Goal: Transaction & Acquisition: Book appointment/travel/reservation

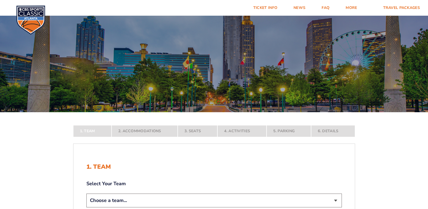
scroll to position [54, 0]
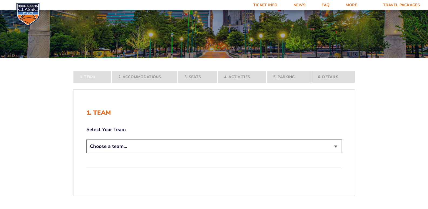
click at [336, 144] on select "Choose a team... [US_STATE] Wildcats [US_STATE] State Buckeyes [US_STATE] Tar H…" at bounding box center [213, 146] width 255 height 14
select select "12956"
click at [86, 153] on select "Choose a team... [US_STATE] Wildcats [US_STATE] State Buckeyes [US_STATE] Tar H…" at bounding box center [213, 146] width 255 height 14
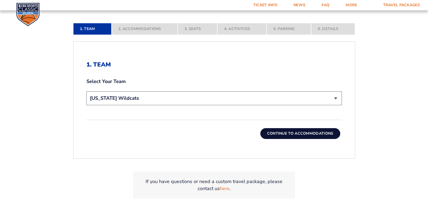
scroll to position [189, 0]
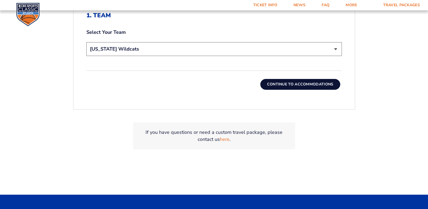
click at [304, 85] on button "Continue To Accommodations" at bounding box center [300, 84] width 80 height 11
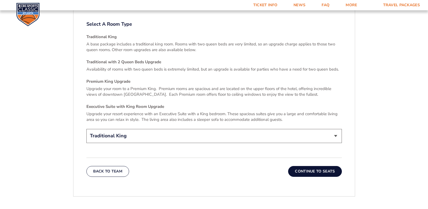
scroll to position [800, 0]
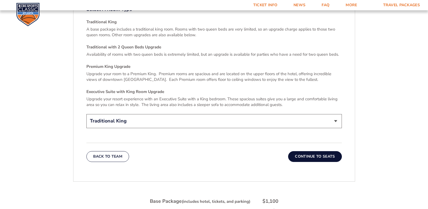
click at [336, 114] on select "Traditional King Traditional with 2 Queen Beds Upgrade (+$45 per night) Premium…" at bounding box center [213, 121] width 255 height 14
click at [86, 114] on select "Traditional King Traditional with 2 Queen Beds Upgrade (+$45 per night) Premium…" at bounding box center [213, 121] width 255 height 14
click at [299, 151] on button "Continue To Seats" at bounding box center [314, 156] width 53 height 11
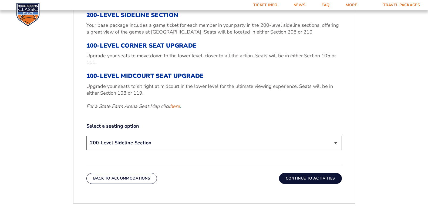
scroll to position [179, 0]
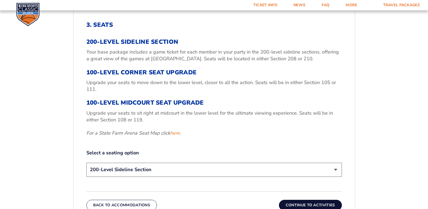
click at [335, 169] on select "200-Level Sideline Section 100-Level Corner Seat Upgrade (+$120 per person) 100…" at bounding box center [213, 169] width 255 height 14
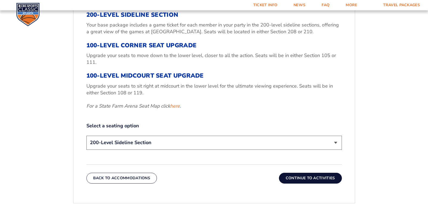
click at [335, 142] on select "200-Level Sideline Section 100-Level Corner Seat Upgrade (+$120 per person) 100…" at bounding box center [213, 142] width 255 height 14
select select "100-Level Corner Seat Upgrade"
click at [86, 135] on select "200-Level Sideline Section 100-Level Corner Seat Upgrade (+$120 per person) 100…" at bounding box center [213, 142] width 255 height 14
click at [325, 177] on button "Continue To Activities" at bounding box center [310, 177] width 63 height 11
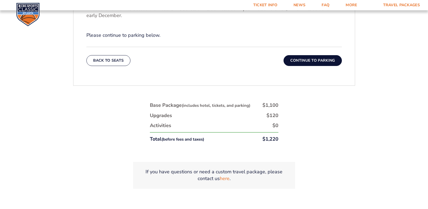
scroll to position [260, 0]
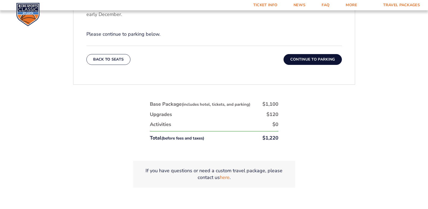
click at [303, 59] on button "Continue To Parking" at bounding box center [312, 59] width 58 height 11
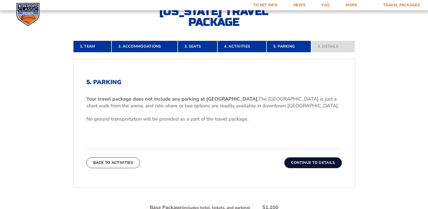
scroll to position [126, 0]
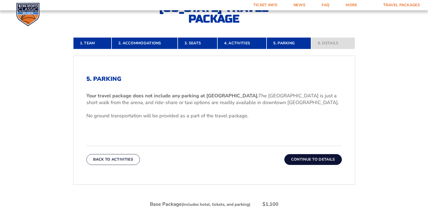
click at [321, 159] on button "Continue To Details" at bounding box center [312, 159] width 57 height 11
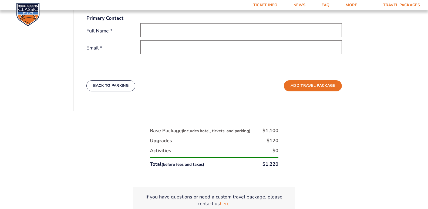
scroll to position [99, 0]
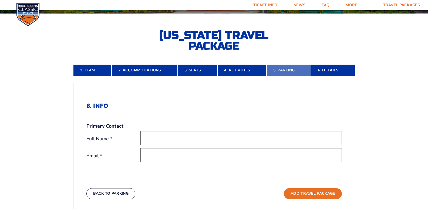
click at [288, 69] on link "5. Parking" at bounding box center [288, 70] width 45 height 12
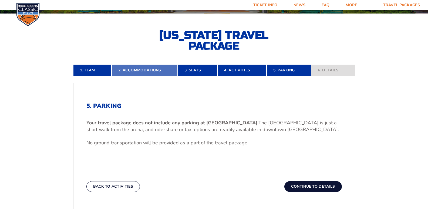
click at [134, 69] on link "2. Accommodations" at bounding box center [144, 70] width 66 height 12
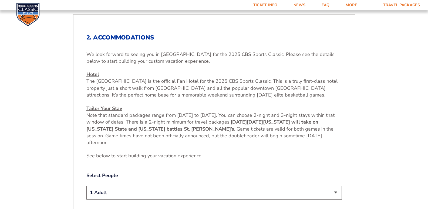
scroll to position [206, 0]
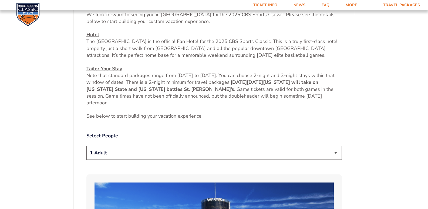
click at [335, 152] on select "1 Adult 2 Adults 3 Adults 4 Adults 2 Adults + 1 Child 2 Adults + 2 Children 2 A…" at bounding box center [213, 153] width 255 height 14
click at [86, 146] on select "1 Adult 2 Adults 3 Adults 4 Adults 2 Adults + 1 Child 2 Adults + 2 Children 2 A…" at bounding box center [213, 153] width 255 height 14
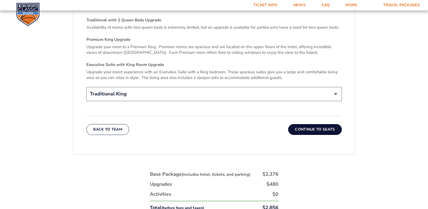
scroll to position [908, 0]
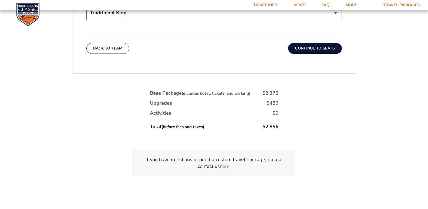
click at [302, 45] on button "Continue To Seats" at bounding box center [314, 48] width 53 height 11
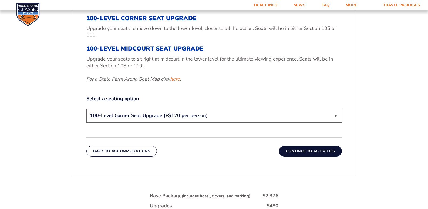
scroll to position [152, 0]
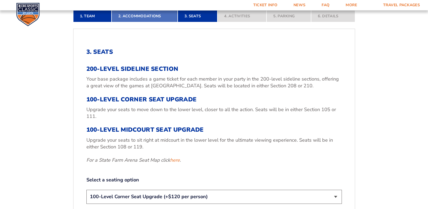
click at [128, 17] on link "2. Accommodations" at bounding box center [144, 16] width 66 height 12
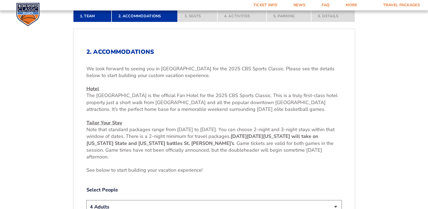
scroll to position [206, 0]
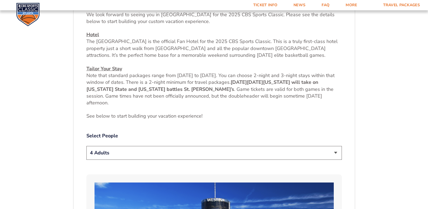
click at [335, 151] on select "1 Adult 2 Adults 3 Adults 4 Adults 2 Adults + 1 Child 2 Adults + 2 Children 2 A…" at bounding box center [213, 153] width 255 height 14
select select "1 Adult"
click at [86, 146] on select "1 Adult 2 Adults 3 Adults 4 Adults 2 Adults + 1 Child 2 Adults + 2 Children 2 A…" at bounding box center [213, 153] width 255 height 14
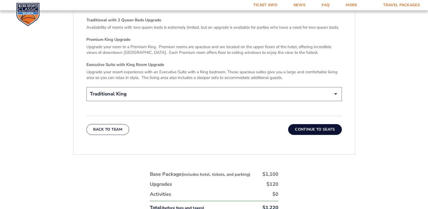
scroll to position [854, 0]
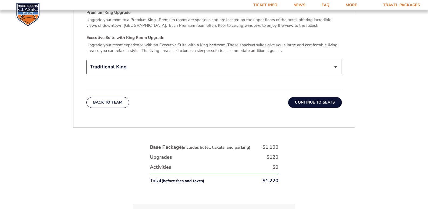
click at [320, 97] on button "Continue To Seats" at bounding box center [314, 102] width 53 height 11
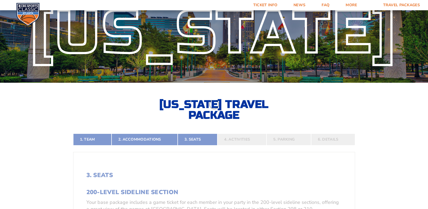
scroll to position [126, 0]
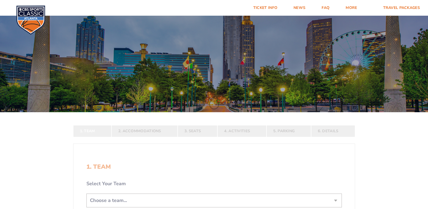
scroll to position [108, 0]
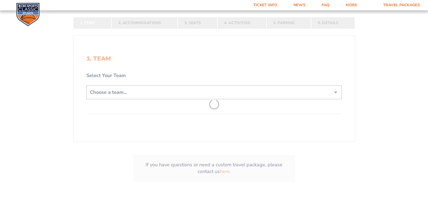
click at [336, 92] on form "Kentucky Kentucky Travel Package Ohio State Ohio State Travel Package North Car…" at bounding box center [214, 49] width 428 height 315
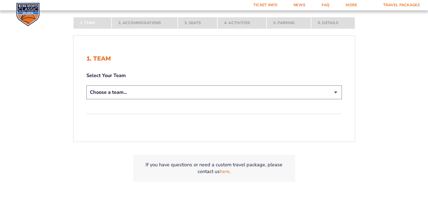
click at [336, 92] on select "Choose a team... [US_STATE] Wildcats [US_STATE] State Buckeyes [US_STATE] Tar H…" at bounding box center [213, 92] width 255 height 14
select select "12956"
click at [86, 99] on select "Choose a team... [US_STATE] Wildcats [US_STATE] State Buckeyes [US_STATE] Tar H…" at bounding box center [213, 92] width 255 height 14
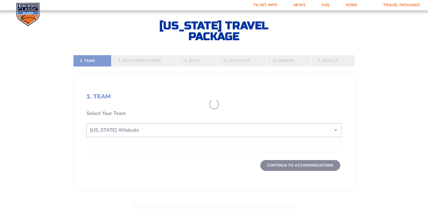
click at [272, 166] on form "Kentucky Kentucky Travel Package Ohio State Ohio State Travel Package North Car…" at bounding box center [214, 74] width 428 height 364
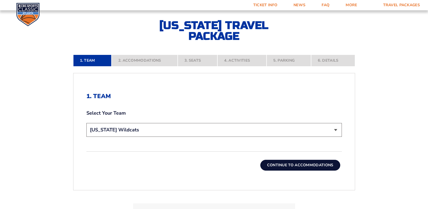
scroll to position [189, 0]
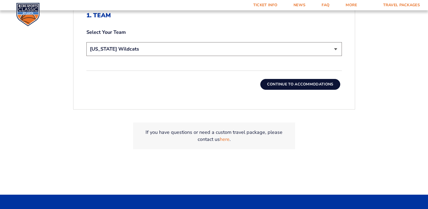
click at [307, 83] on button "Continue To Accommodations" at bounding box center [300, 84] width 80 height 11
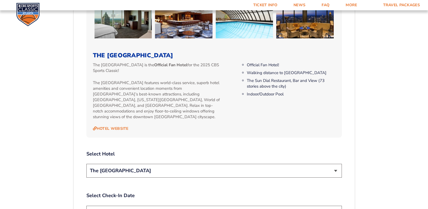
scroll to position [584, 0]
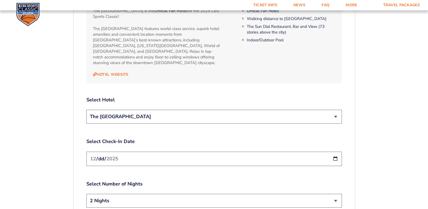
click at [335, 111] on select "The [GEOGRAPHIC_DATA]" at bounding box center [213, 117] width 255 height 14
click at [336, 153] on input "[DATE]" at bounding box center [213, 158] width 255 height 14
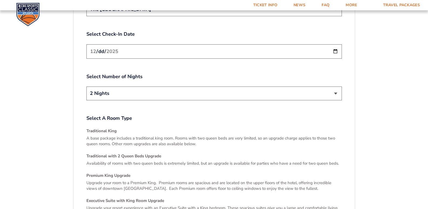
scroll to position [692, 0]
click at [335, 88] on select "2 Nights 3 Nights" at bounding box center [213, 93] width 255 height 14
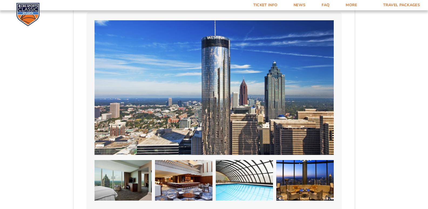
scroll to position [260, 0]
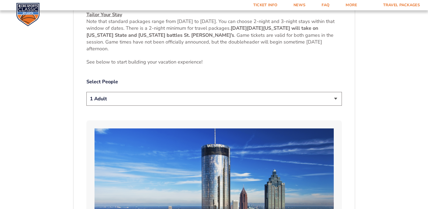
click at [336, 98] on select "1 Adult 2 Adults 3 Adults 4 Adults 2 Adults + 1 Child 2 Adults + 2 Children 2 A…" at bounding box center [213, 99] width 255 height 14
select select "2 Adults"
click at [86, 92] on select "1 Adult 2 Adults 3 Adults 4 Adults 2 Adults + 1 Child 2 Adults + 2 Children 2 A…" at bounding box center [213, 99] width 255 height 14
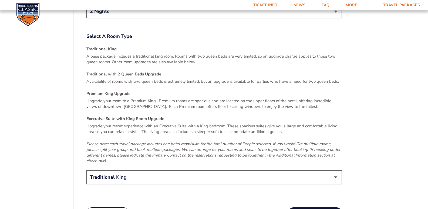
scroll to position [854, 0]
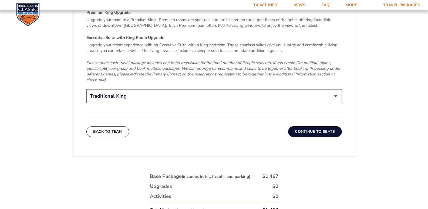
click at [335, 127] on button "Continue To Seats" at bounding box center [314, 131] width 53 height 11
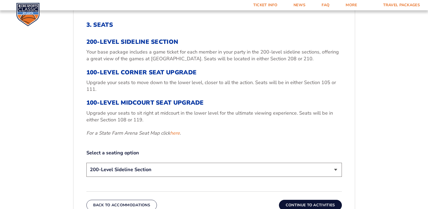
scroll to position [287, 0]
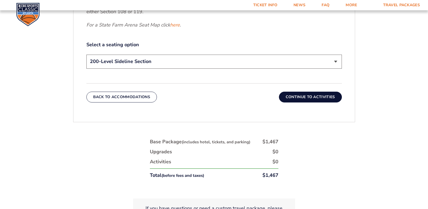
click at [337, 62] on select "200-Level Sideline Section 100-Level Corner Seat Upgrade (+$120 per person) 100…" at bounding box center [213, 62] width 255 height 14
select select "100-Level Corner Seat Upgrade"
click at [86, 55] on select "200-Level Sideline Section 100-Level Corner Seat Upgrade (+$120 per person) 100…" at bounding box center [213, 62] width 255 height 14
click at [320, 95] on button "Continue To Activities" at bounding box center [310, 96] width 63 height 11
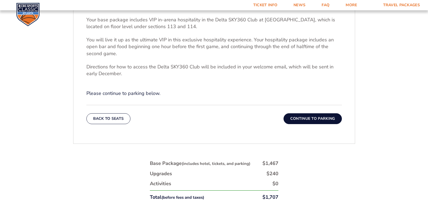
scroll to position [126, 0]
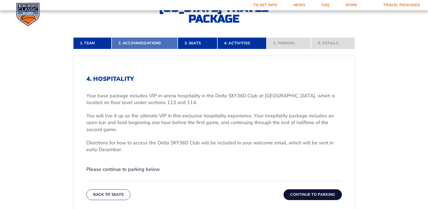
click at [151, 43] on link "2. Accommodations" at bounding box center [144, 43] width 66 height 12
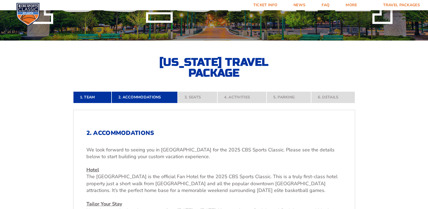
scroll to position [18, 0]
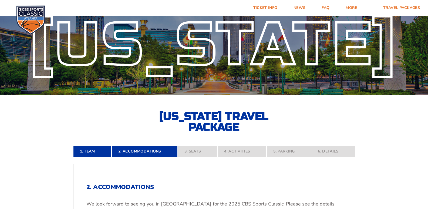
click at [193, 151] on nav "1. Team 2. Accommodations 3. Seats 4. Activities 5. Parking 6. Details" at bounding box center [214, 151] width 282 height 12
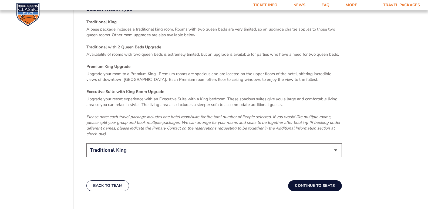
scroll to position [908, 0]
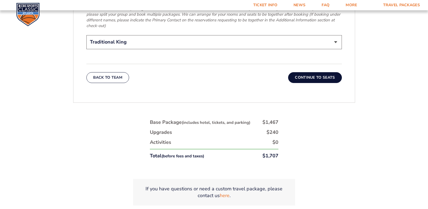
click at [316, 72] on button "Continue To Seats" at bounding box center [314, 77] width 53 height 11
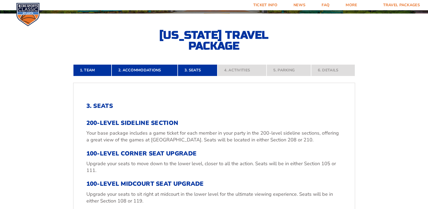
scroll to position [152, 0]
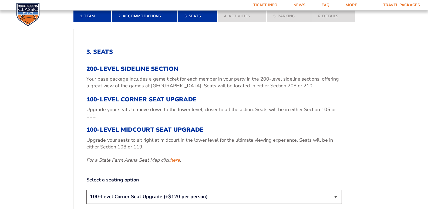
click at [336, 196] on select "200-Level Sideline Section 100-Level Corner Seat Upgrade (+$120 per person) 100…" at bounding box center [213, 196] width 255 height 14
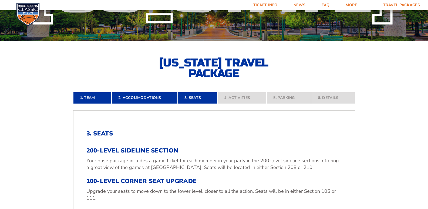
scroll to position [45, 0]
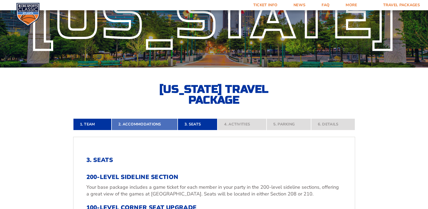
click at [139, 123] on link "2. Accommodations" at bounding box center [144, 124] width 66 height 12
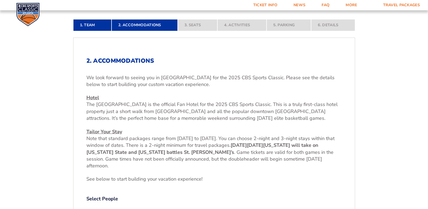
scroll to position [206, 0]
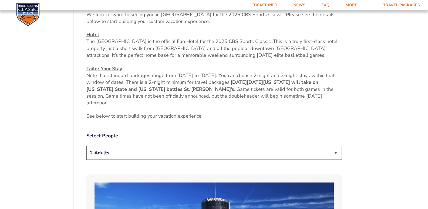
click at [336, 153] on select "1 Adult 2 Adults 3 Adults 4 Adults 2 Adults + 1 Child 2 Adults + 2 Children 2 A…" at bounding box center [213, 153] width 255 height 14
select select "4 Adults"
click at [86, 146] on select "1 Adult 2 Adults 3 Adults 4 Adults 2 Adults + 1 Child 2 Adults + 2 Children 2 A…" at bounding box center [213, 153] width 255 height 14
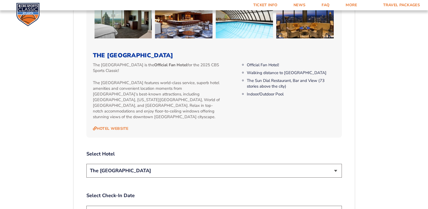
scroll to position [557, 0]
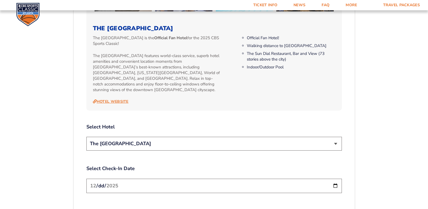
click at [117, 99] on link "Hotel Website" at bounding box center [111, 101] width 36 height 5
